Goal: Information Seeking & Learning: Check status

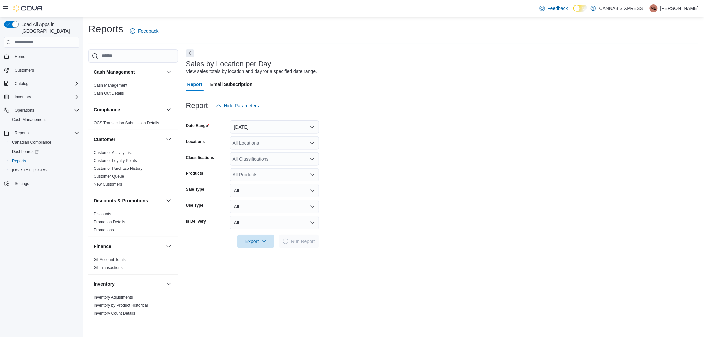
click at [291, 141] on div "All Locations" at bounding box center [274, 142] width 89 height 13
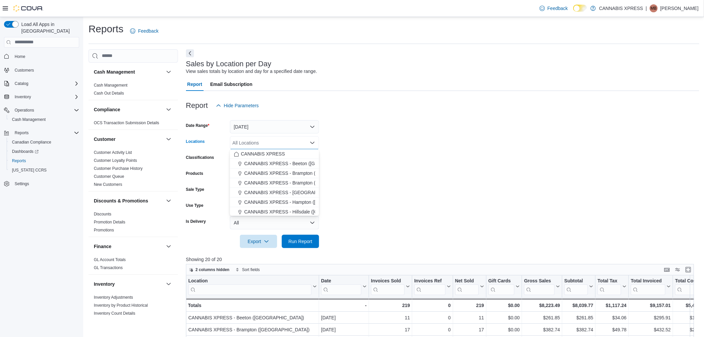
click at [404, 145] on form "Date Range [DATE] Locations All Locations Combo box. Selected. Combo box input.…" at bounding box center [443, 180] width 514 height 136
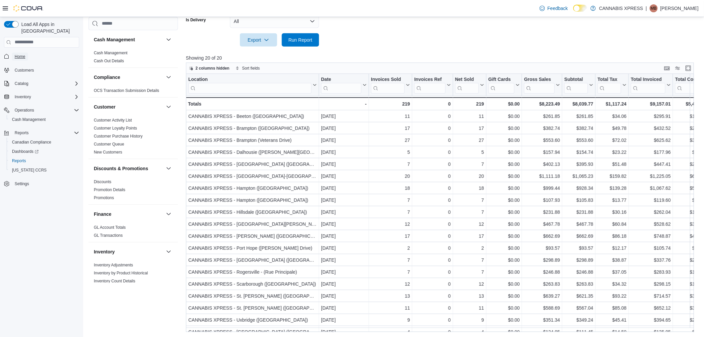
click at [19, 53] on span "Home" at bounding box center [20, 57] width 11 height 8
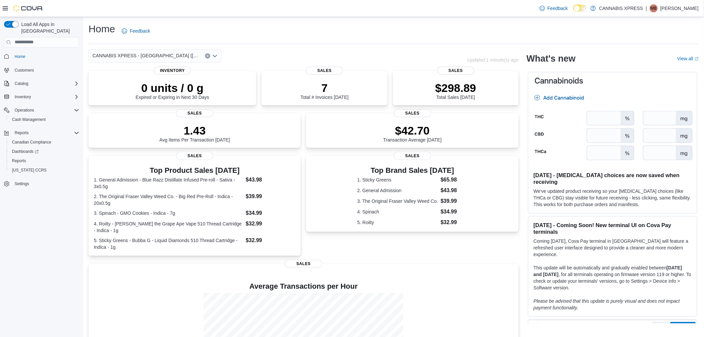
scroll to position [68, 0]
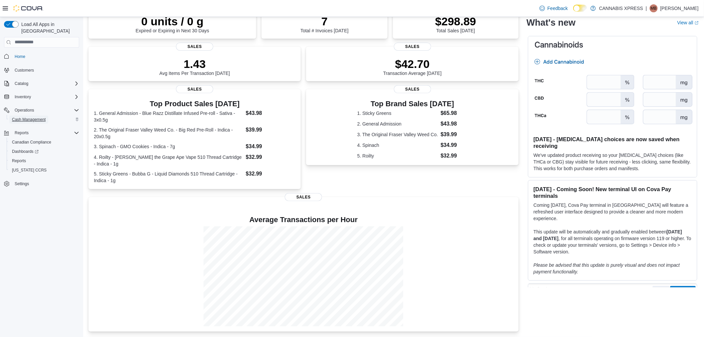
click at [38, 117] on span "Cash Management" at bounding box center [29, 119] width 34 height 5
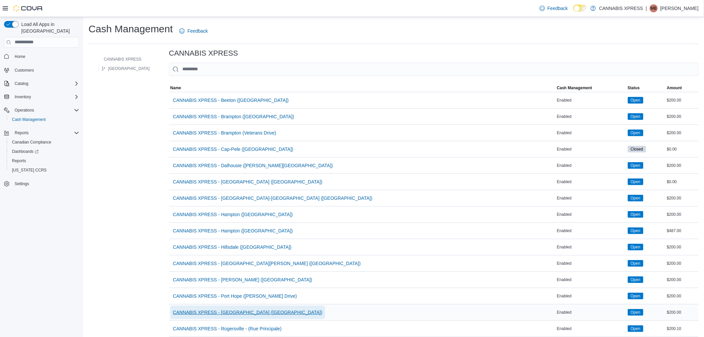
click at [244, 310] on span "CANNABIS XPRESS - [GEOGRAPHIC_DATA] ([GEOGRAPHIC_DATA])" at bounding box center [247, 312] width 149 height 7
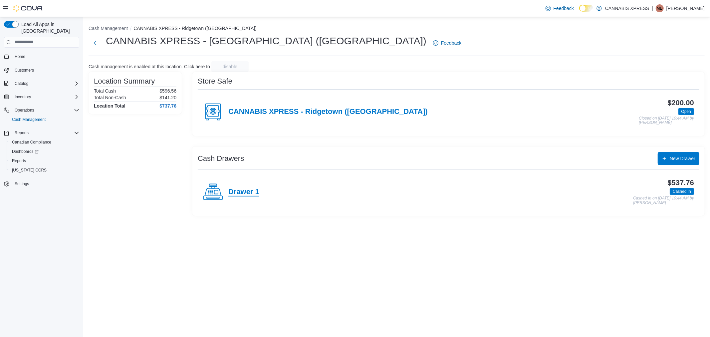
click at [248, 191] on h4 "Drawer 1" at bounding box center [243, 192] width 31 height 9
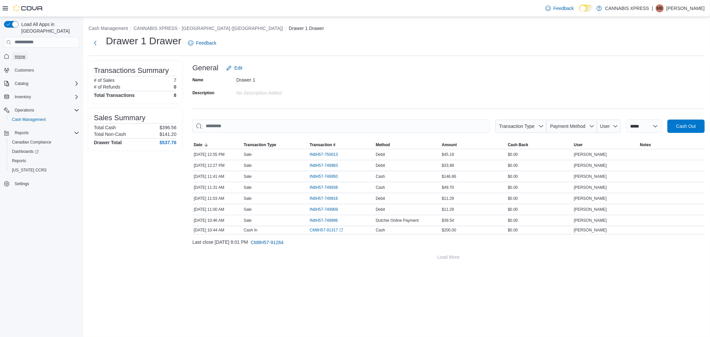
click at [22, 54] on span "Home" at bounding box center [20, 56] width 11 height 5
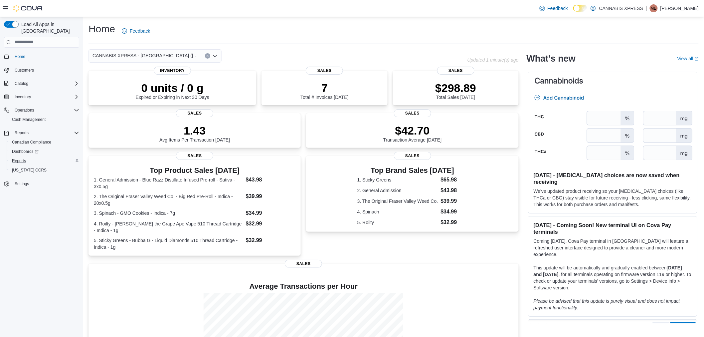
click at [30, 157] on div "Reports" at bounding box center [44, 161] width 70 height 8
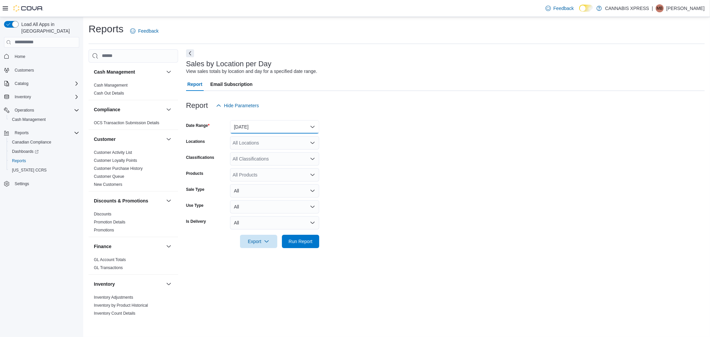
click at [264, 123] on button "[DATE]" at bounding box center [274, 126] width 89 height 13
click at [267, 156] on span "[DATE]" at bounding box center [279, 153] width 76 height 8
click at [307, 239] on span "Run Report" at bounding box center [301, 241] width 24 height 7
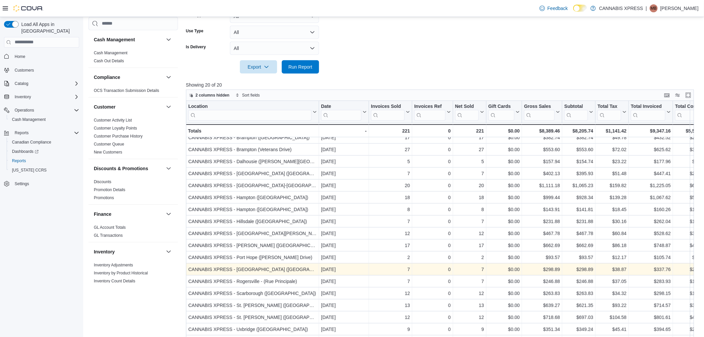
scroll to position [185, 0]
